Goal: Task Accomplishment & Management: Manage account settings

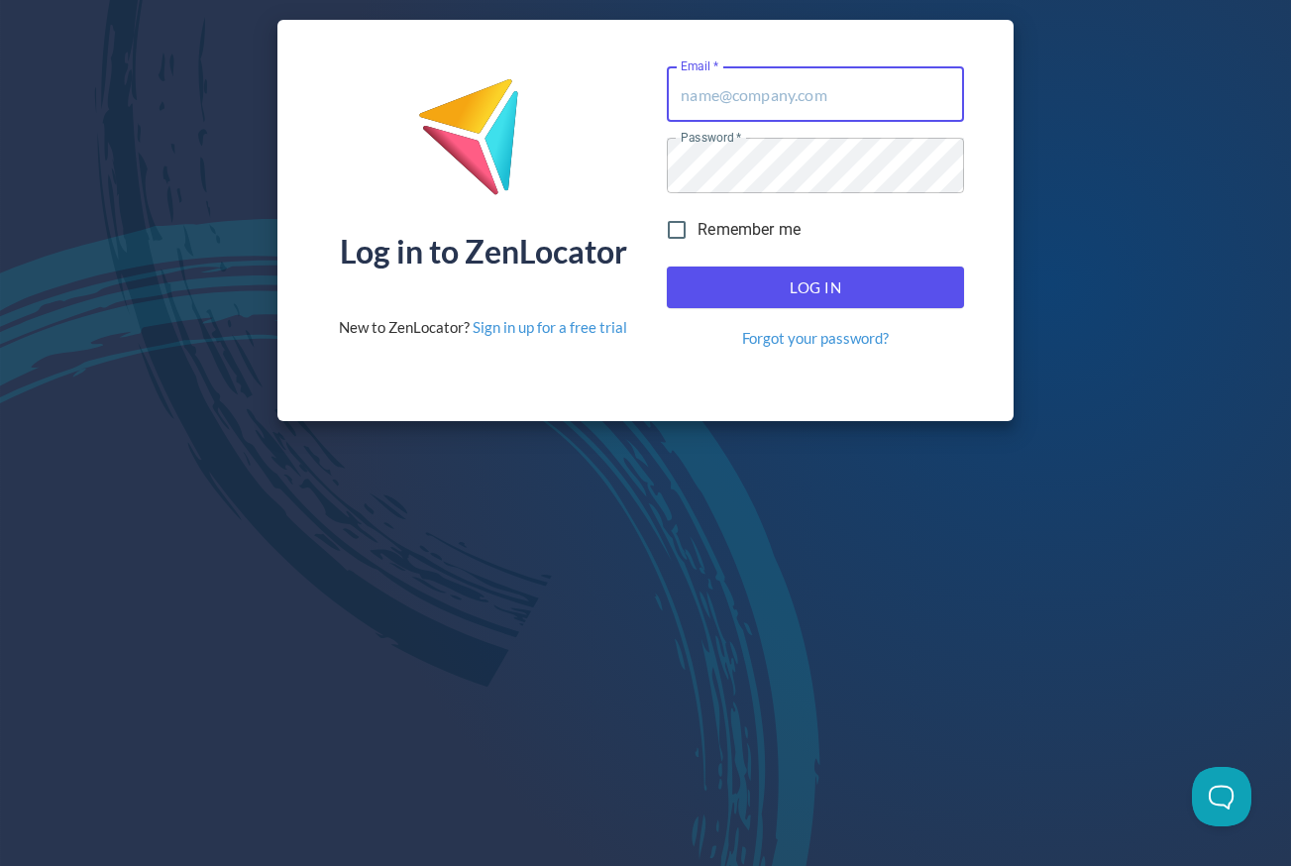
type input "[EMAIL_ADDRESS][DOMAIN_NAME]"
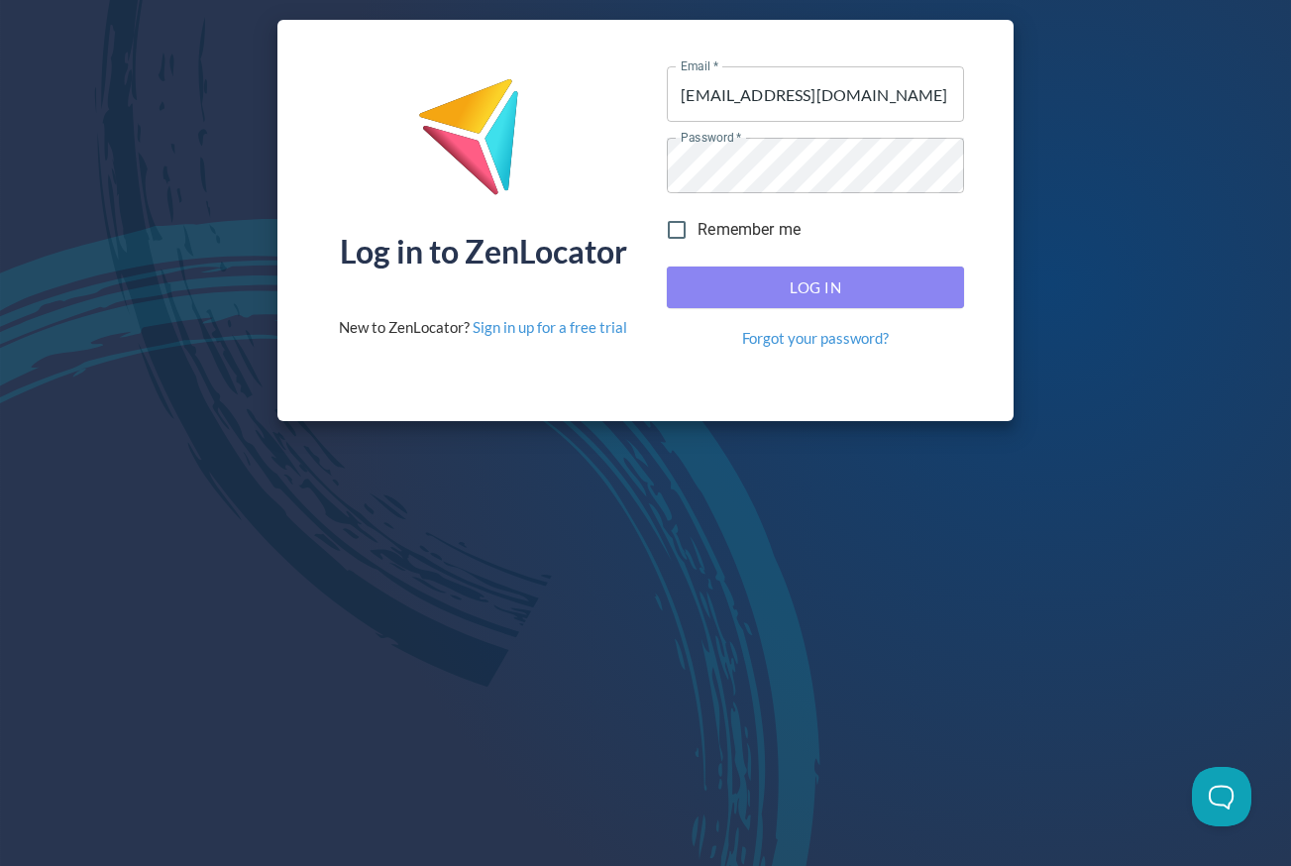
click at [792, 286] on span "Log In" at bounding box center [816, 287] width 254 height 26
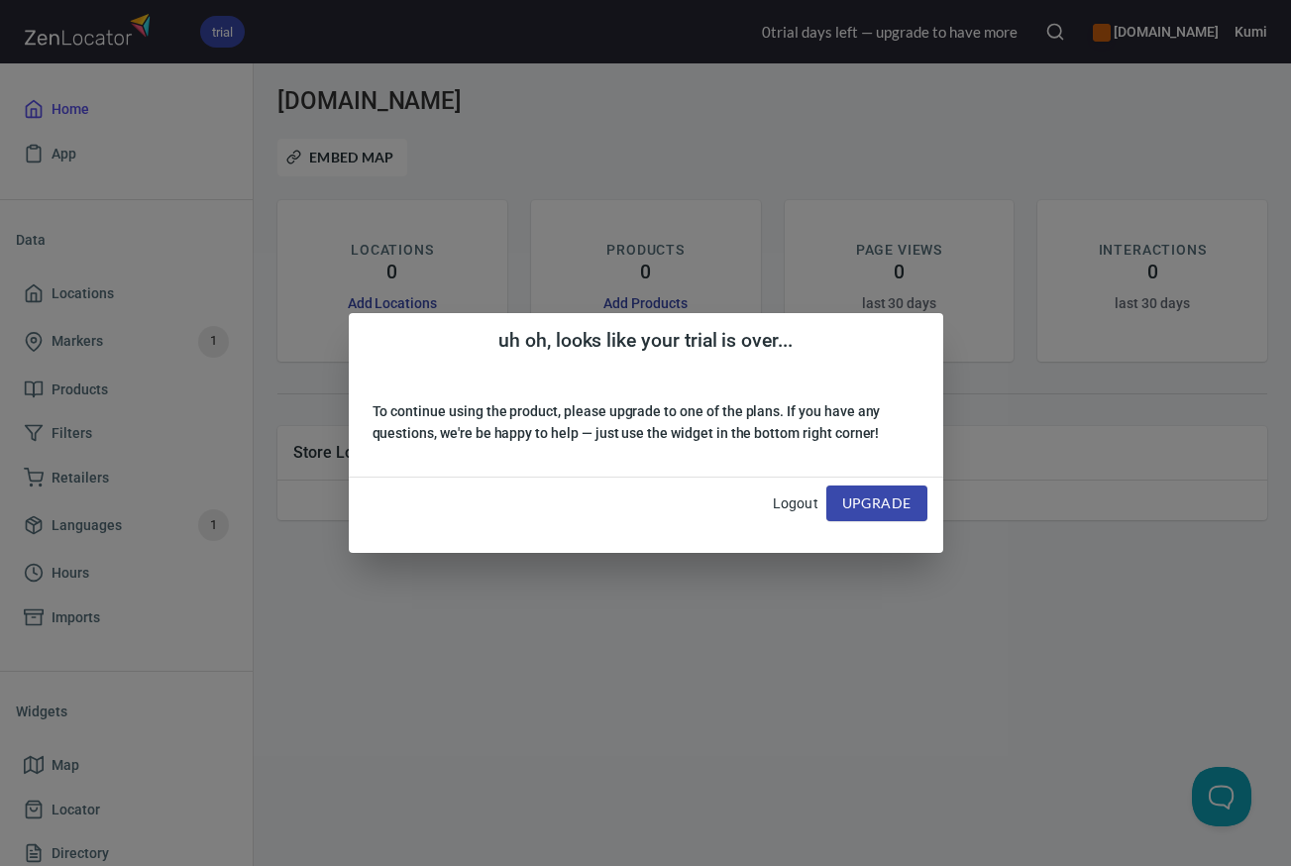
click at [66, 343] on div "uh oh, looks like your trial is over... To continue using the product, please u…" at bounding box center [645, 433] width 1291 height 866
click at [91, 528] on div "uh oh, looks like your trial is over... To continue using the product, please u…" at bounding box center [645, 433] width 1291 height 866
click at [795, 503] on link "Logout" at bounding box center [796, 503] width 46 height 16
